Goal: Information Seeking & Learning: Understand process/instructions

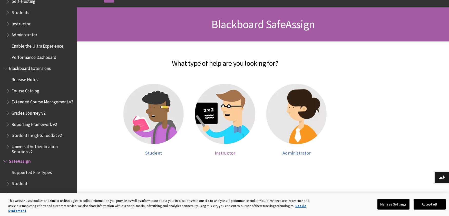
scroll to position [70, 0]
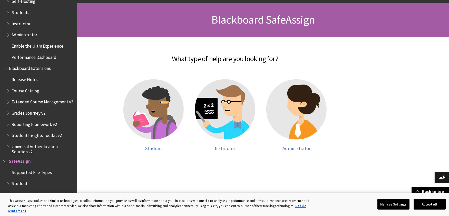
click at [228, 119] on img at bounding box center [225, 109] width 60 height 60
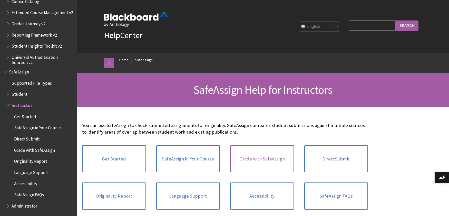
click at [257, 158] on link "Grade with SafeAssign" at bounding box center [262, 159] width 64 height 27
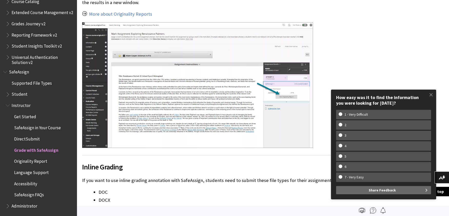
scroll to position [676, 0]
